Goal: Task Accomplishment & Management: Use online tool/utility

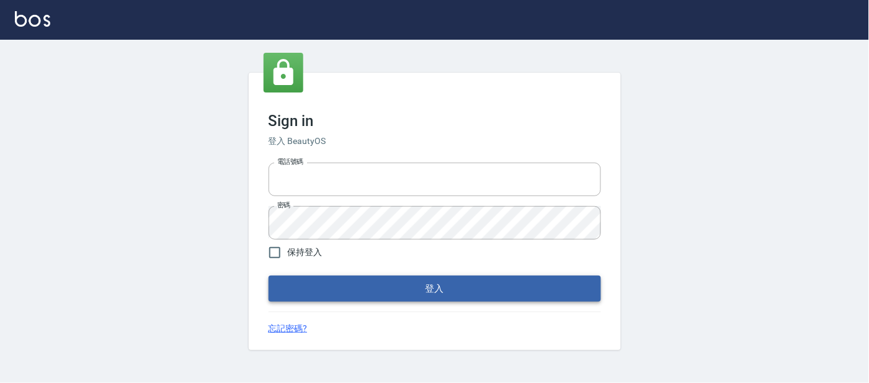
type input "25866822"
click at [357, 288] on button "登入" at bounding box center [435, 289] width 333 height 26
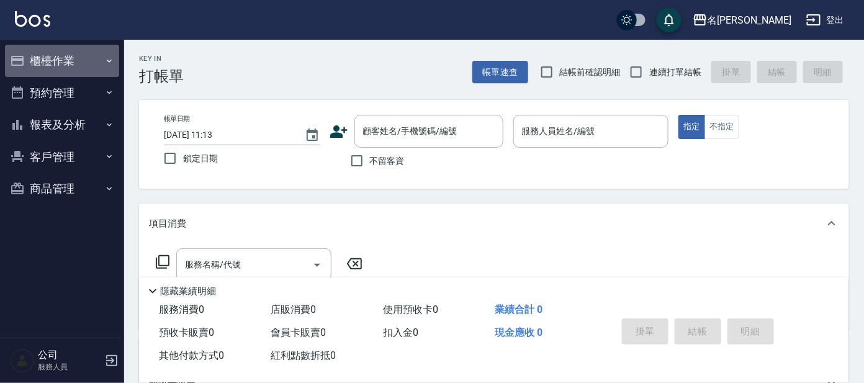
click at [63, 61] on button "櫃檯作業" at bounding box center [62, 61] width 114 height 32
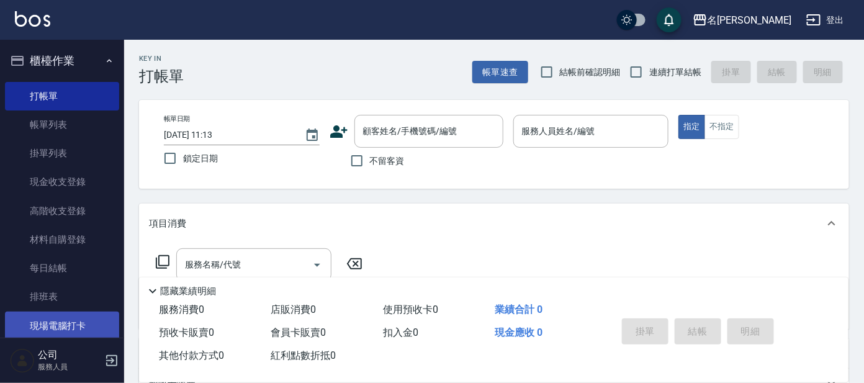
click at [60, 322] on link "現場電腦打卡" at bounding box center [62, 326] width 114 height 29
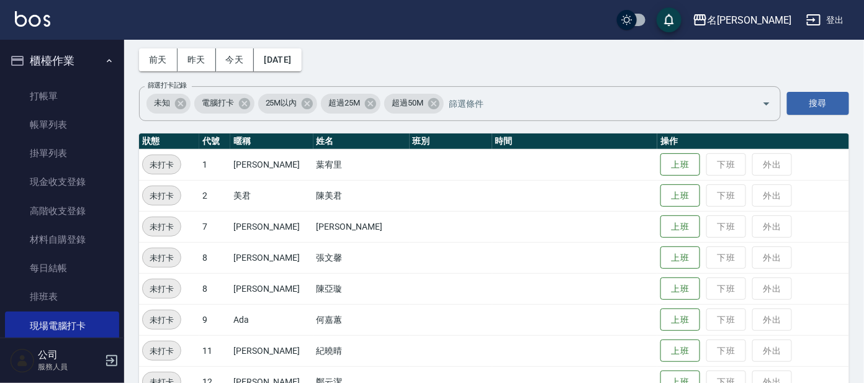
scroll to position [77, 0]
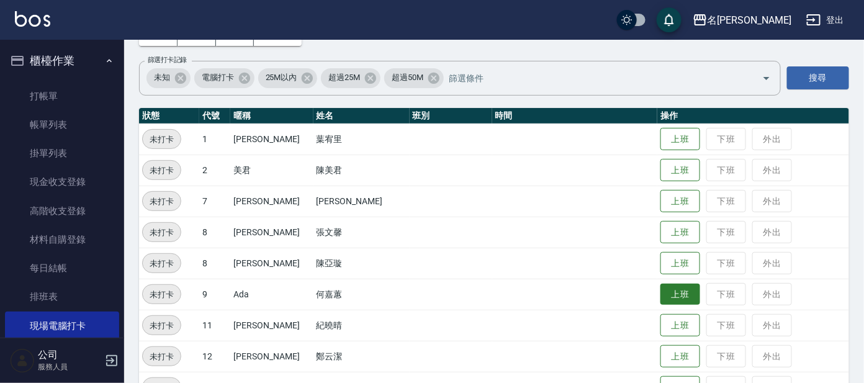
click at [660, 296] on button "上班" at bounding box center [680, 295] width 40 height 22
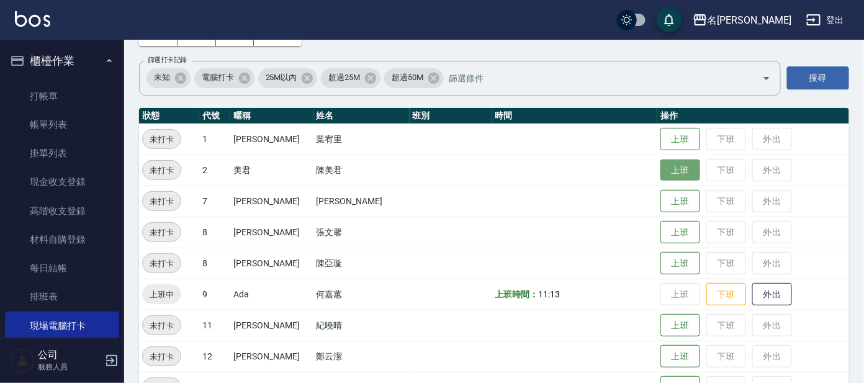
click at [660, 166] on button "上班" at bounding box center [680, 170] width 40 height 22
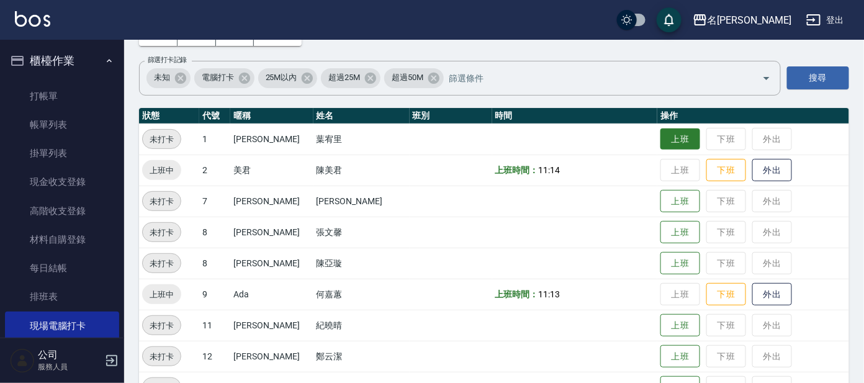
click at [660, 138] on button "上班" at bounding box center [680, 139] width 40 height 22
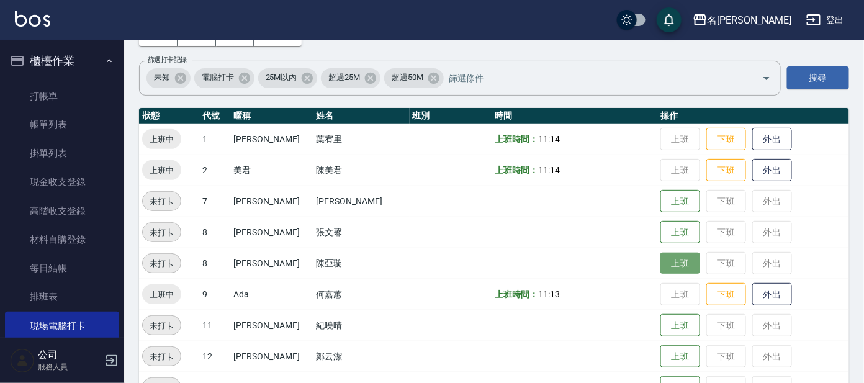
click at [664, 266] on button "上班" at bounding box center [680, 264] width 40 height 22
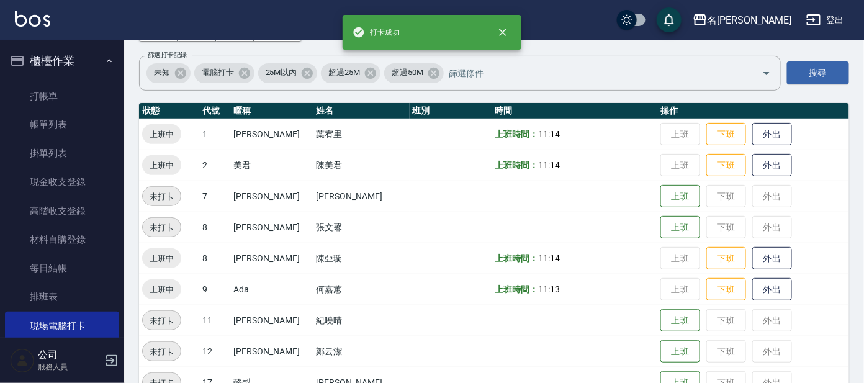
scroll to position [155, 0]
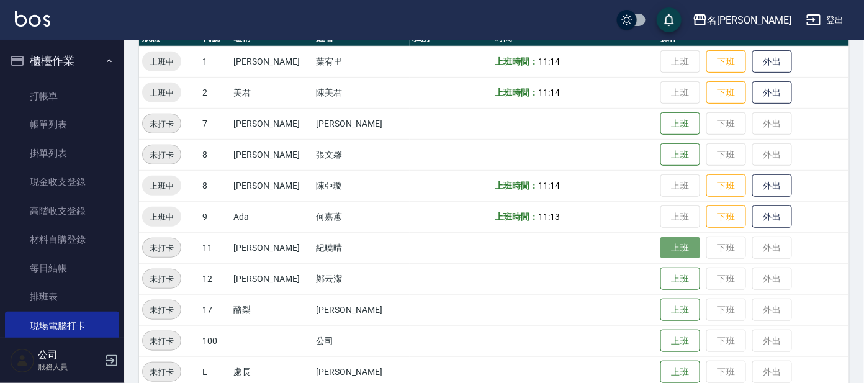
click at [663, 253] on button "上班" at bounding box center [680, 248] width 40 height 22
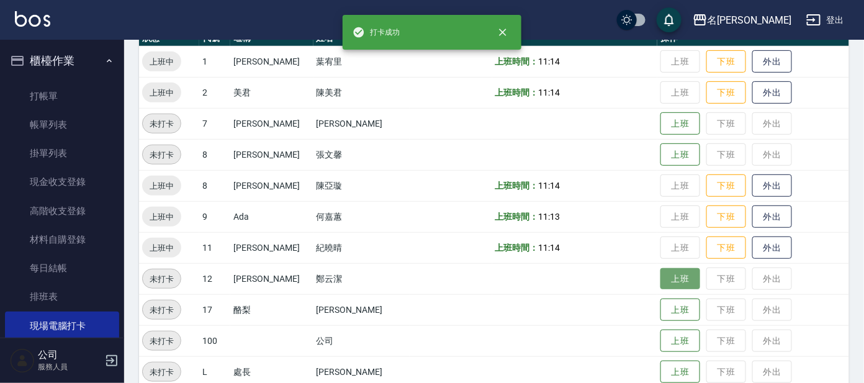
click at [660, 278] on button "上班" at bounding box center [680, 279] width 40 height 22
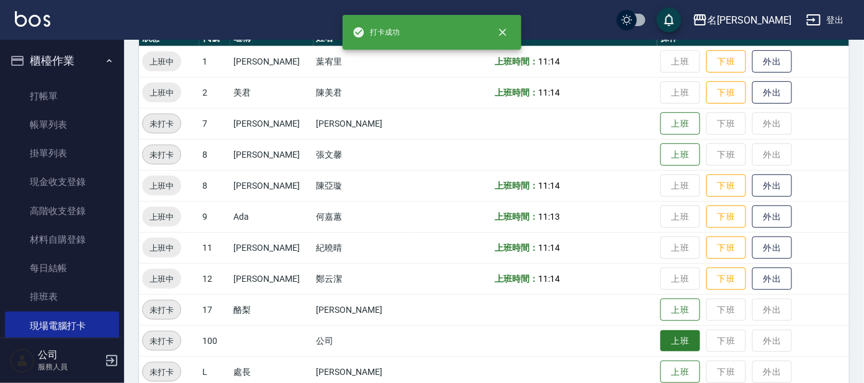
drag, startPoint x: 671, startPoint y: 316, endPoint x: 645, endPoint y: 332, distance: 30.3
click at [671, 316] on button "上班" at bounding box center [680, 309] width 40 height 23
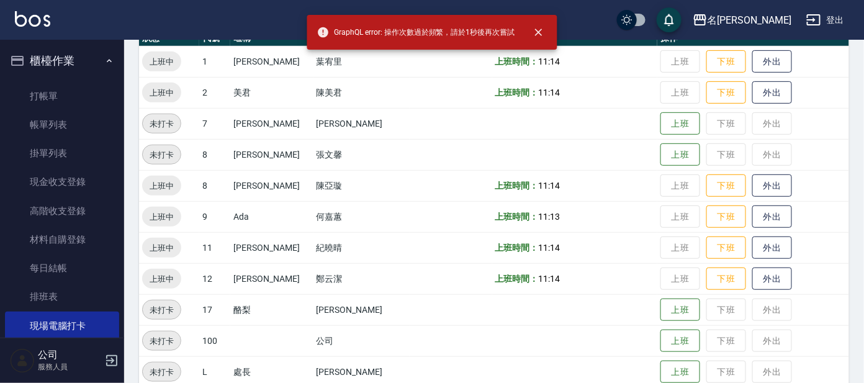
click at [665, 244] on td "上班 下班 外出" at bounding box center [753, 247] width 192 height 31
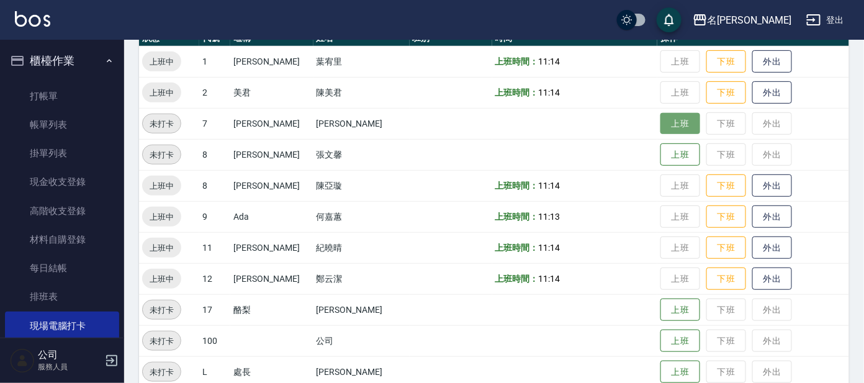
click at [661, 125] on button "上班" at bounding box center [680, 124] width 40 height 22
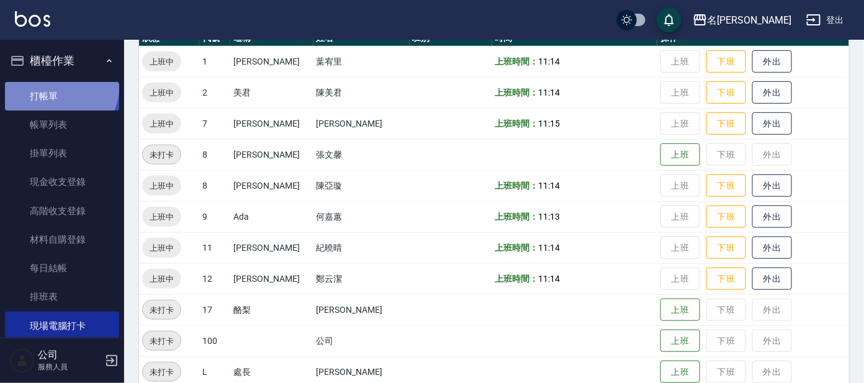
click at [54, 84] on link "打帳單" at bounding box center [62, 96] width 114 height 29
